Goal: Task Accomplishment & Management: Manage account settings

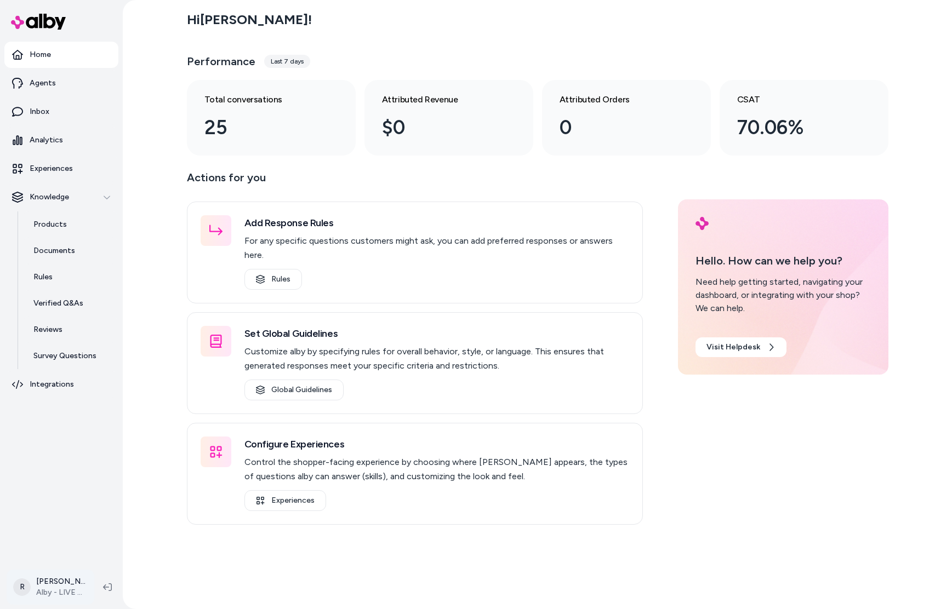
click at [64, 580] on html "Home Agents Inbox Analytics Experiences Knowledge Products Documents Rules Veri…" at bounding box center [476, 304] width 952 height 609
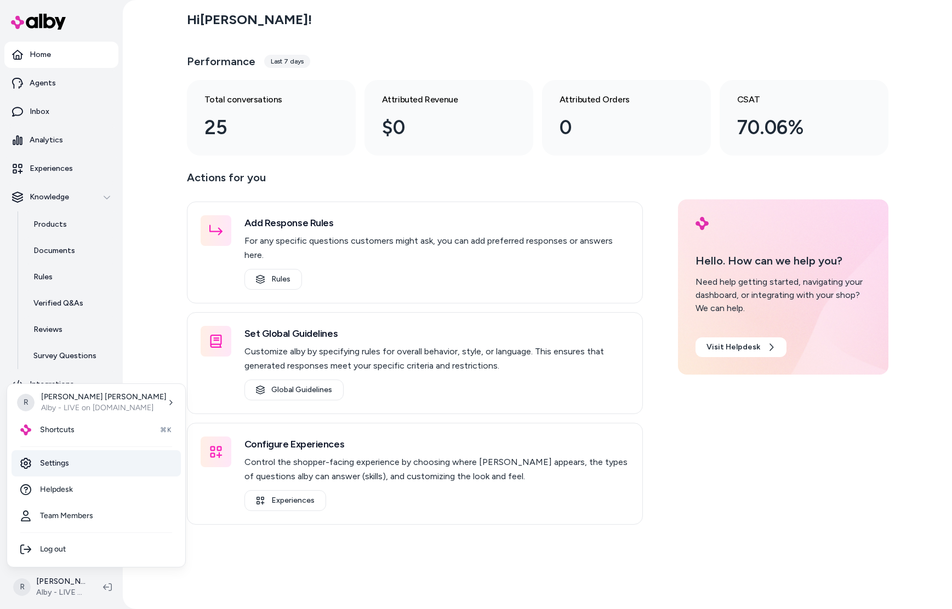
click at [60, 466] on link "Settings" at bounding box center [96, 463] width 169 height 26
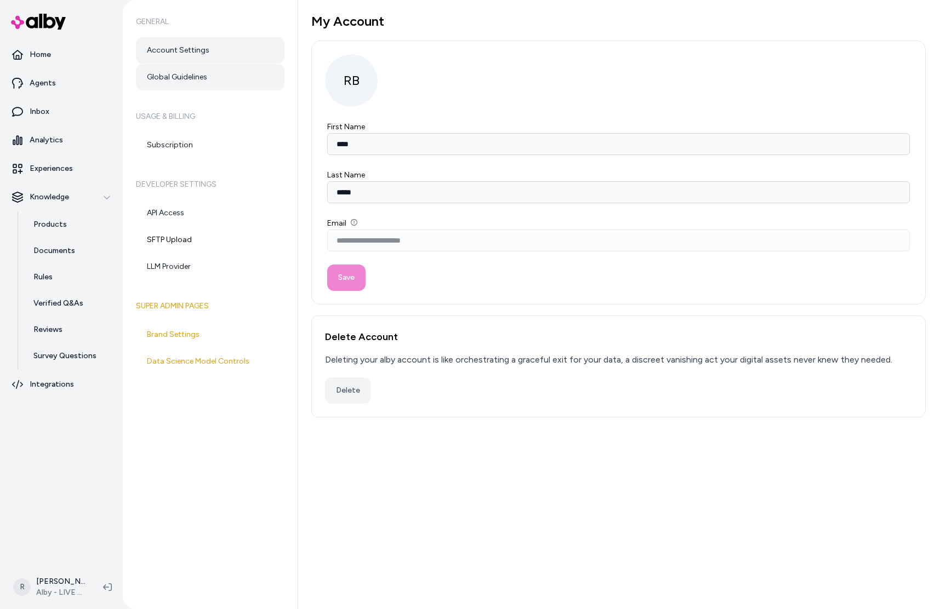
click at [186, 72] on link "Global Guidelines" at bounding box center [210, 77] width 148 height 26
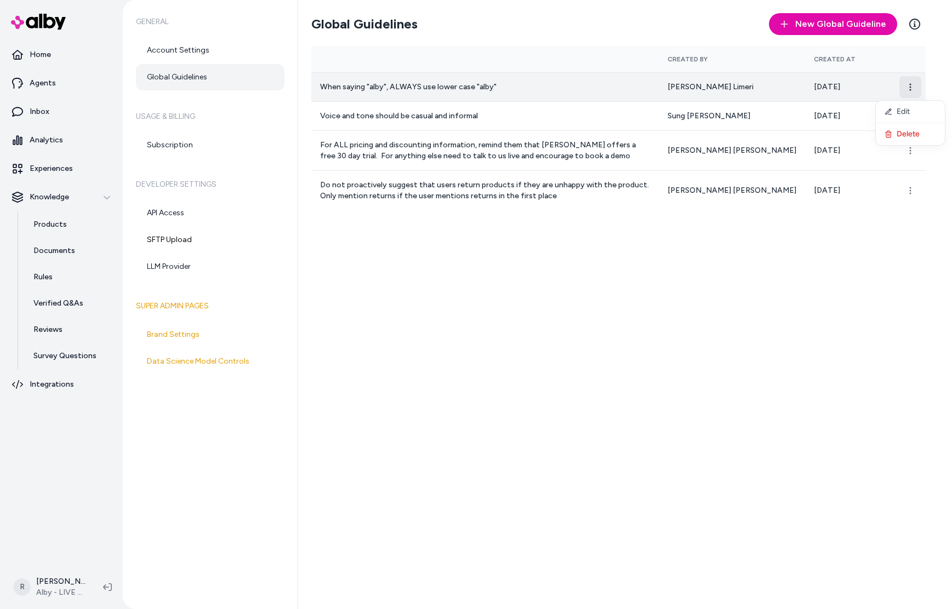
click at [902, 87] on html "Home Agents Inbox Analytics Experiences Knowledge Products Documents Rules Veri…" at bounding box center [476, 304] width 952 height 609
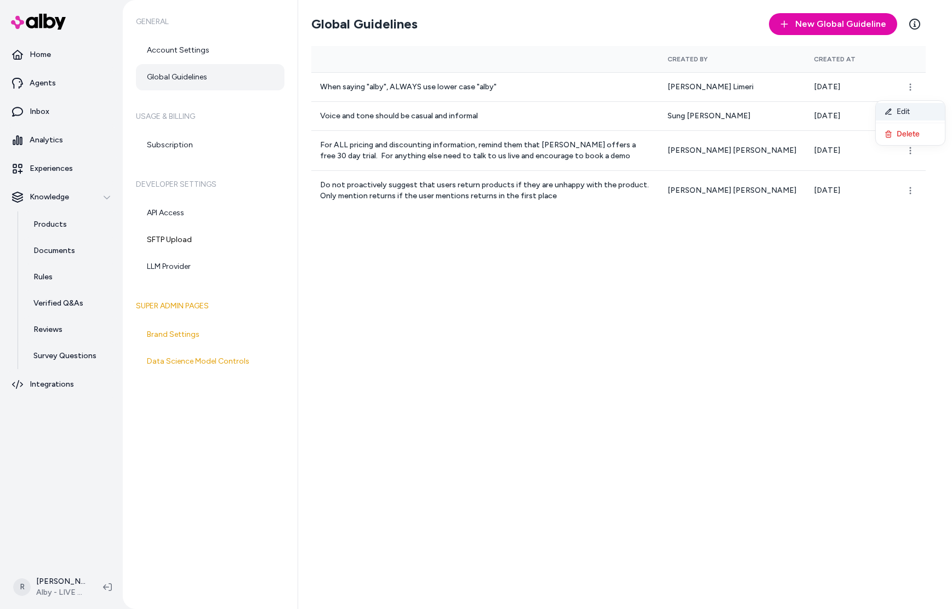
click at [900, 110] on div "Edit" at bounding box center [909, 112] width 69 height 18
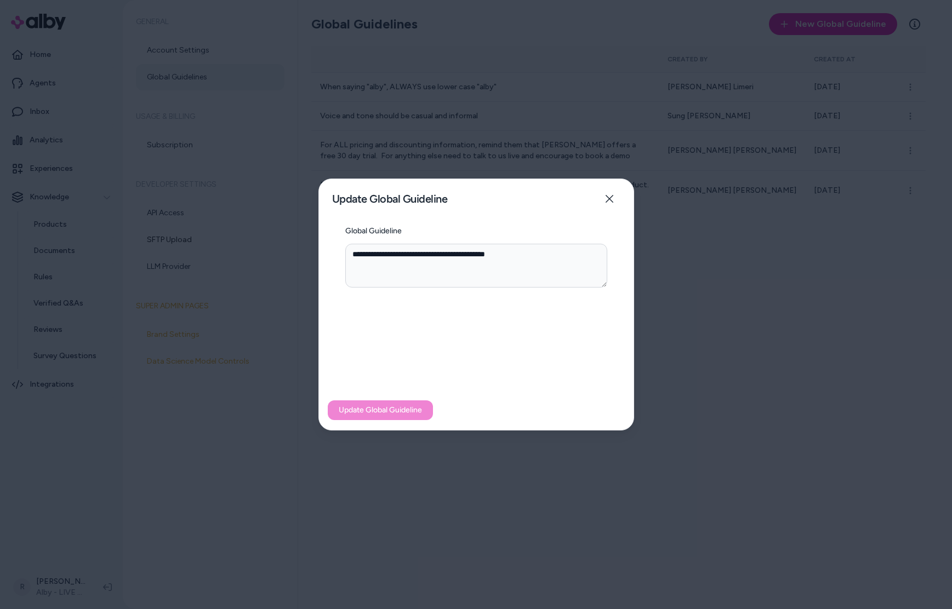
click at [514, 366] on div "**********" at bounding box center [476, 308] width 314 height 163
click at [549, 221] on div "**********" at bounding box center [476, 305] width 316 height 252
click at [615, 200] on button "Close" at bounding box center [609, 199] width 22 height 22
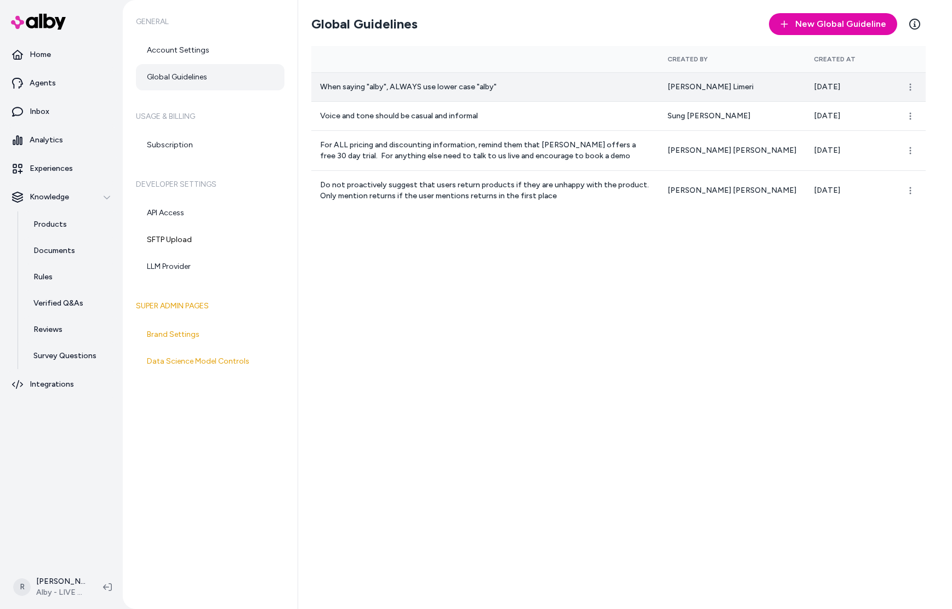
click at [848, 95] on td "[DATE]" at bounding box center [849, 86] width 88 height 29
click at [911, 89] on html "Home Agents Inbox Analytics Experiences Knowledge Products Documents Rules Veri…" at bounding box center [476, 304] width 952 height 609
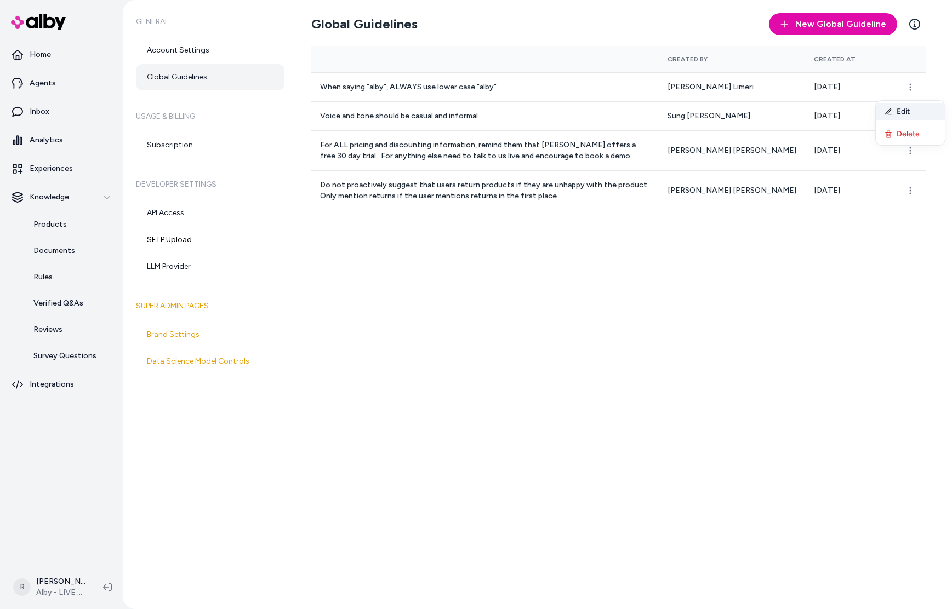
click at [914, 108] on div "Edit" at bounding box center [909, 112] width 69 height 18
type textarea "*"
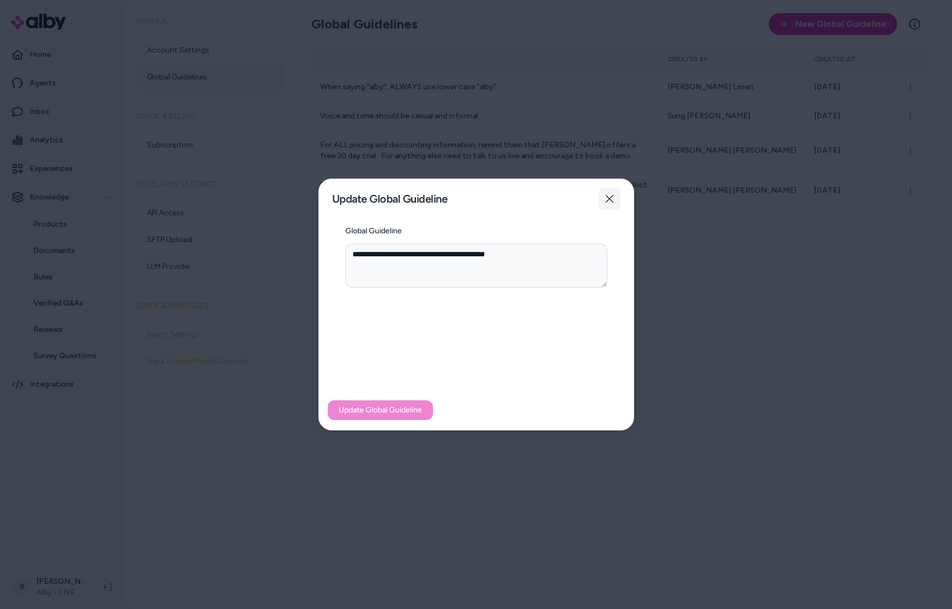
click at [619, 203] on button "Close" at bounding box center [609, 199] width 22 height 22
type textarea "*"
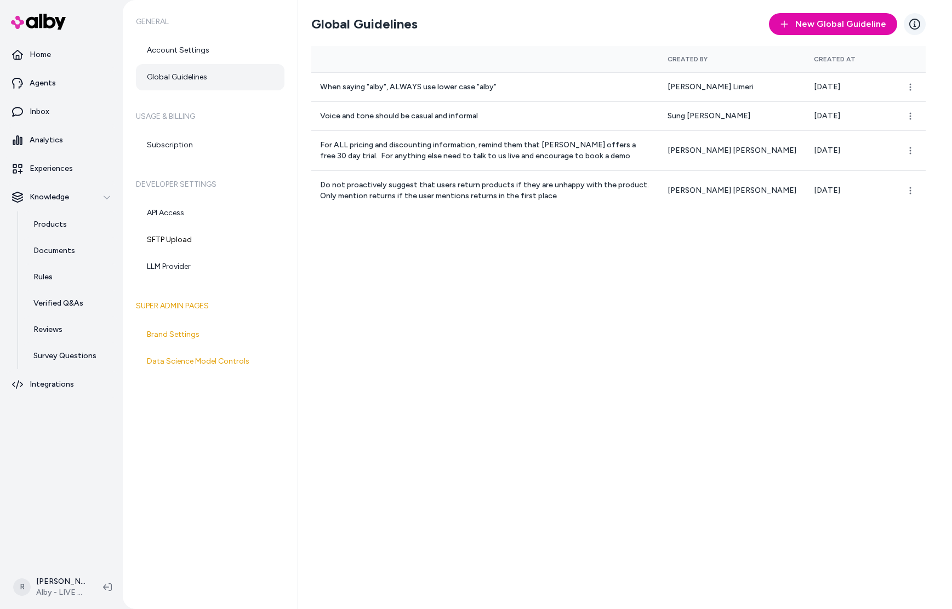
click at [907, 26] on link "Learn More" at bounding box center [914, 24] width 22 height 22
click at [22, 51] on link "Home" at bounding box center [61, 55] width 114 height 26
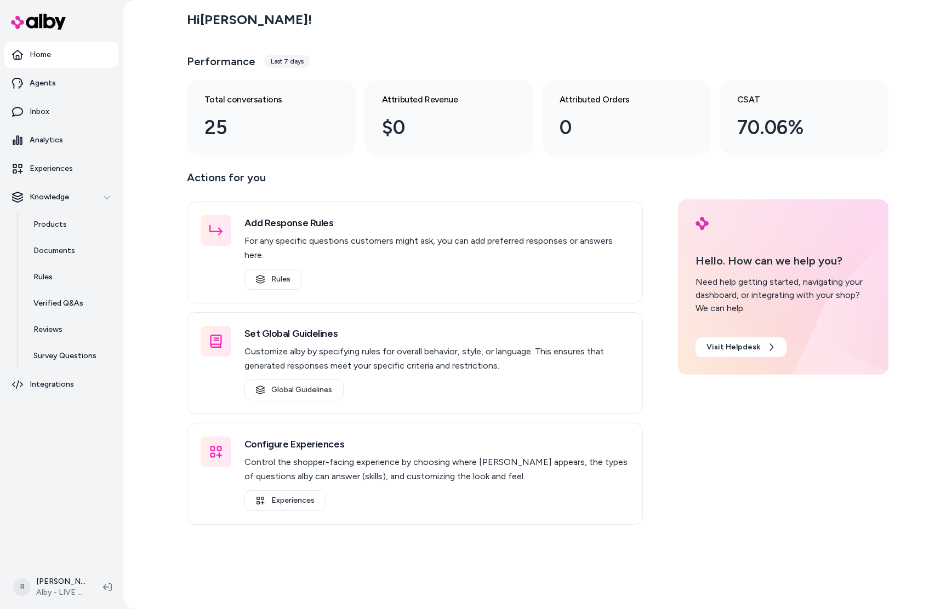
click at [820, 457] on div "Actions for you Add Response Rules For any specific questions customers might a…" at bounding box center [537, 347] width 701 height 356
click at [104, 583] on icon at bounding box center [107, 587] width 9 height 9
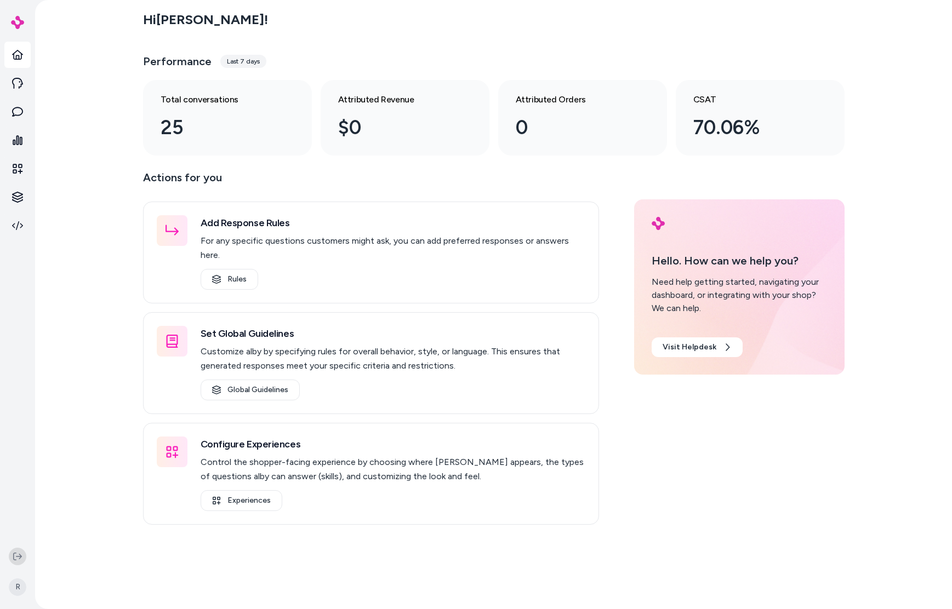
click at [13, 557] on icon at bounding box center [17, 556] width 9 height 9
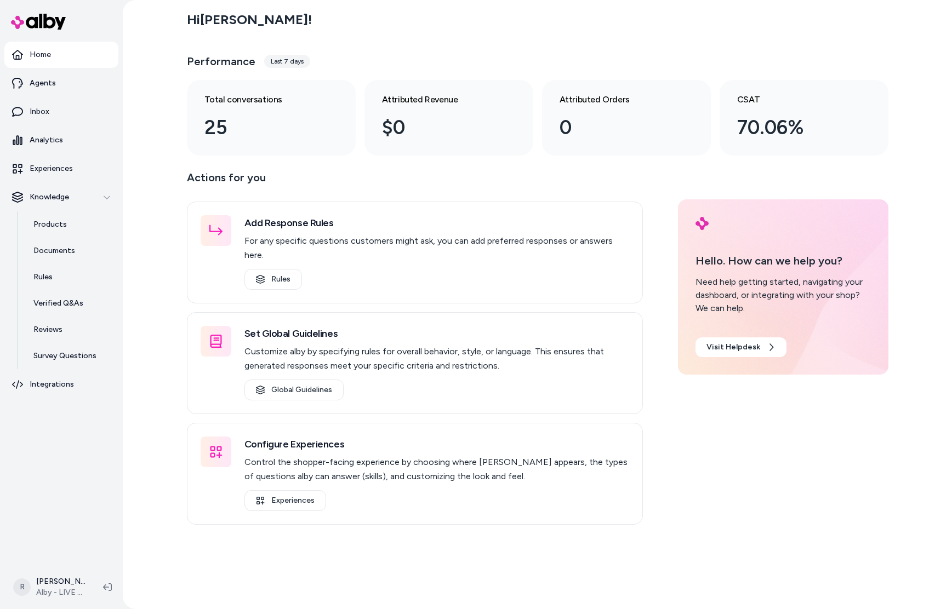
click at [111, 586] on icon at bounding box center [107, 587] width 9 height 9
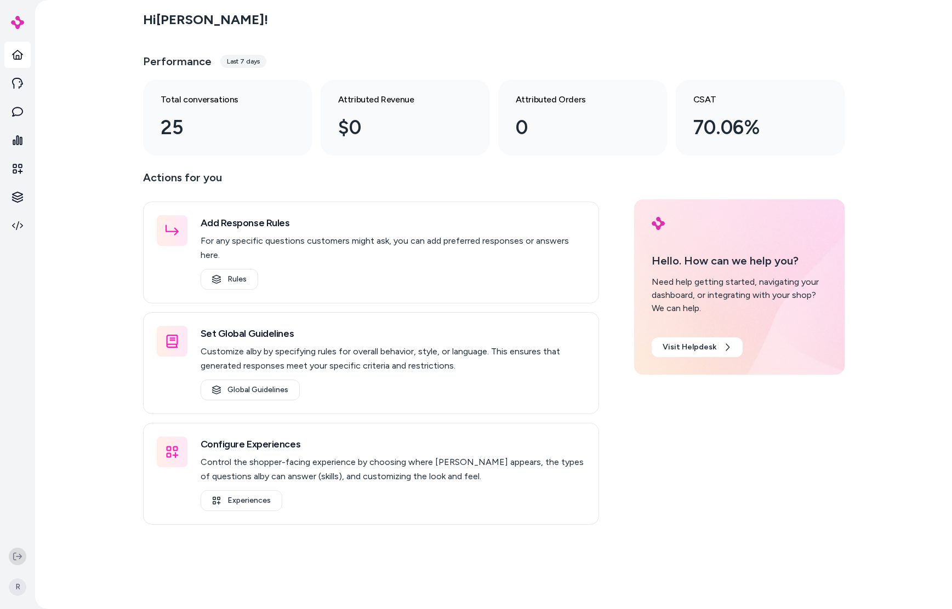
drag, startPoint x: 4, startPoint y: 554, endPoint x: 13, endPoint y: 557, distance: 8.5
click at [4, 554] on div "R" at bounding box center [17, 576] width 35 height 66
click at [17, 557] on icon at bounding box center [17, 556] width 9 height 9
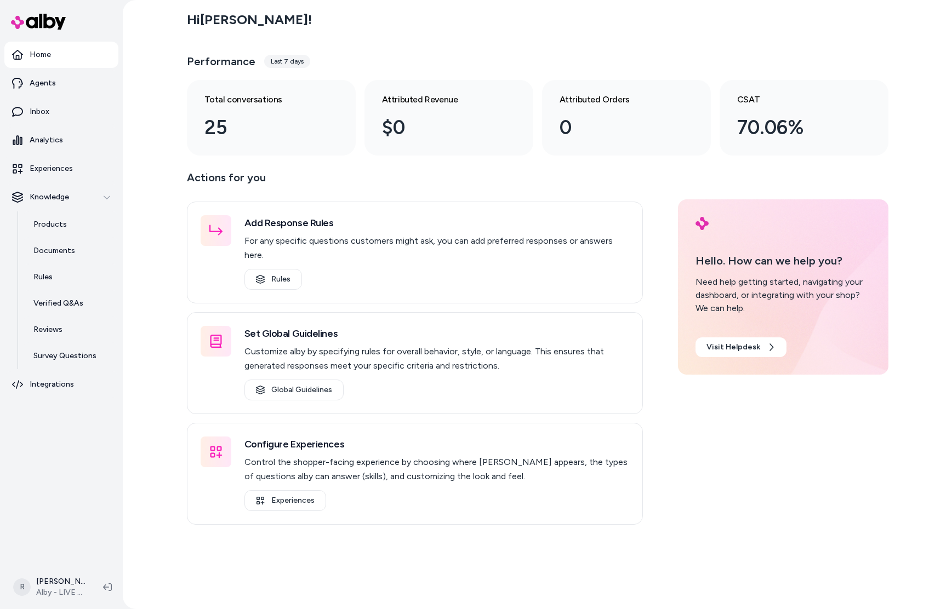
click at [109, 586] on icon at bounding box center [107, 587] width 9 height 9
